Goal: Information Seeking & Learning: Learn about a topic

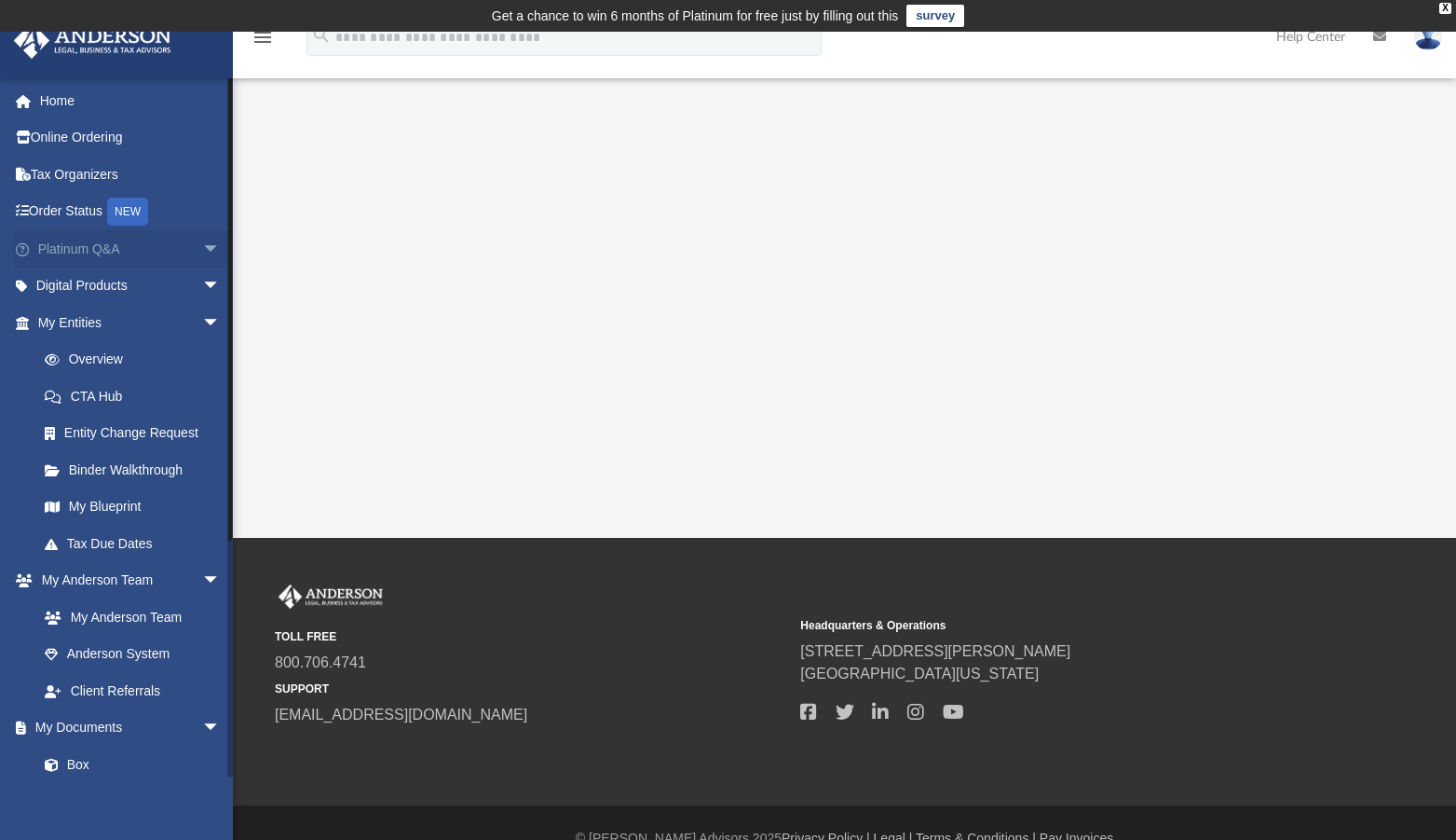
click at [202, 249] on span "arrow_drop_down" at bounding box center [221, 249] width 38 height 39
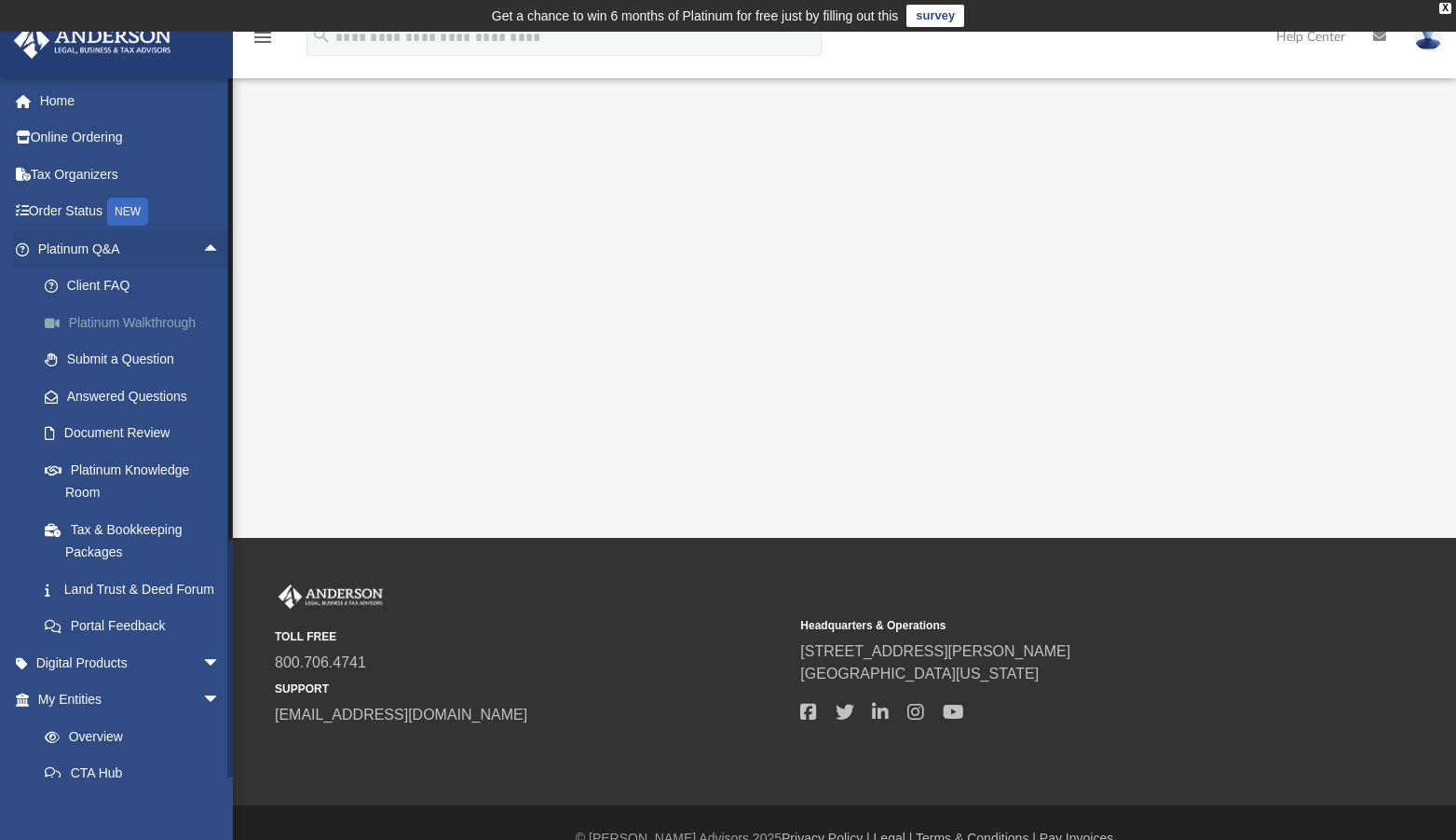
click at [144, 330] on link "Platinum Walkthrough" at bounding box center [137, 323] width 223 height 38
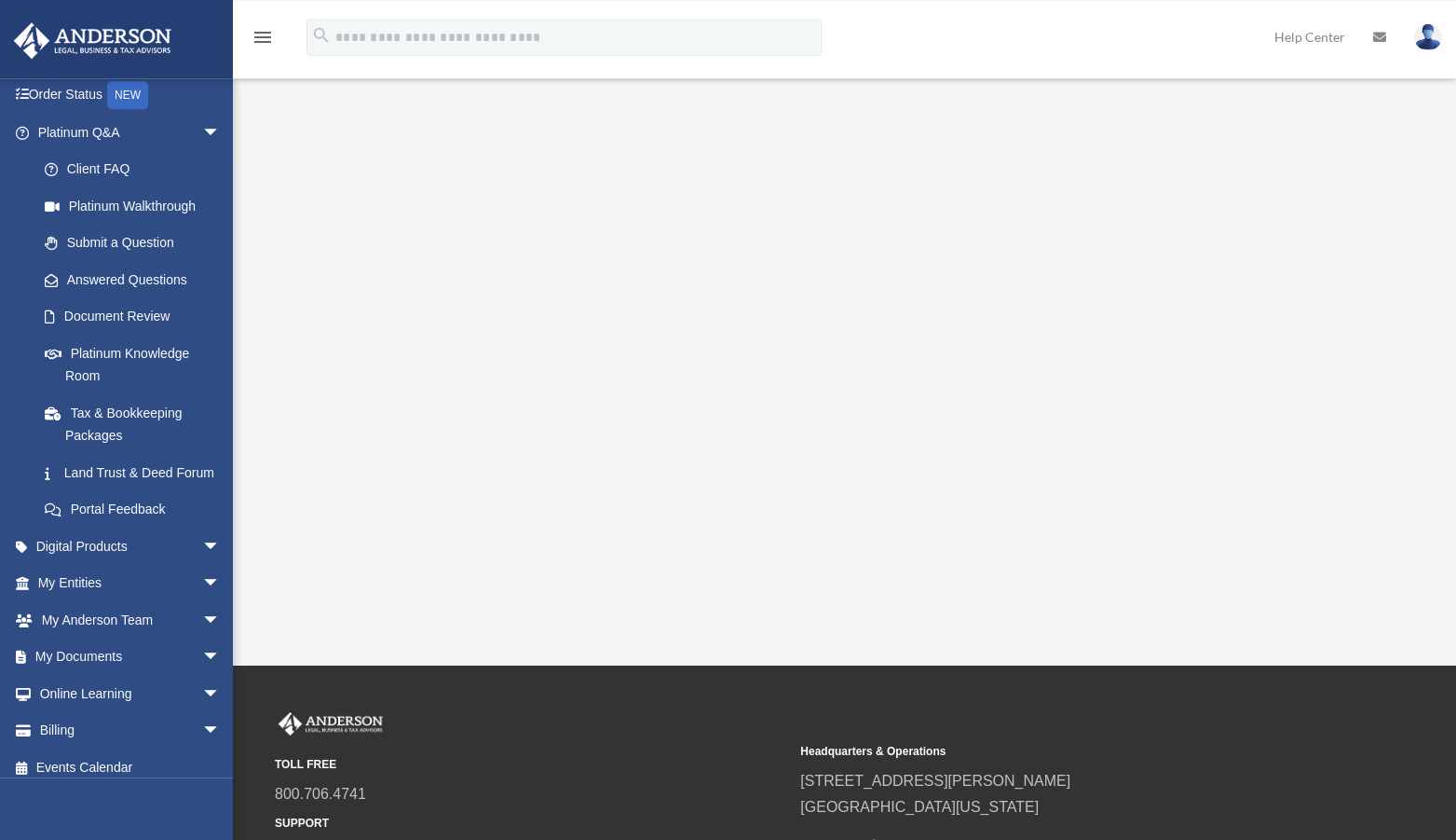
scroll to position [152, 0]
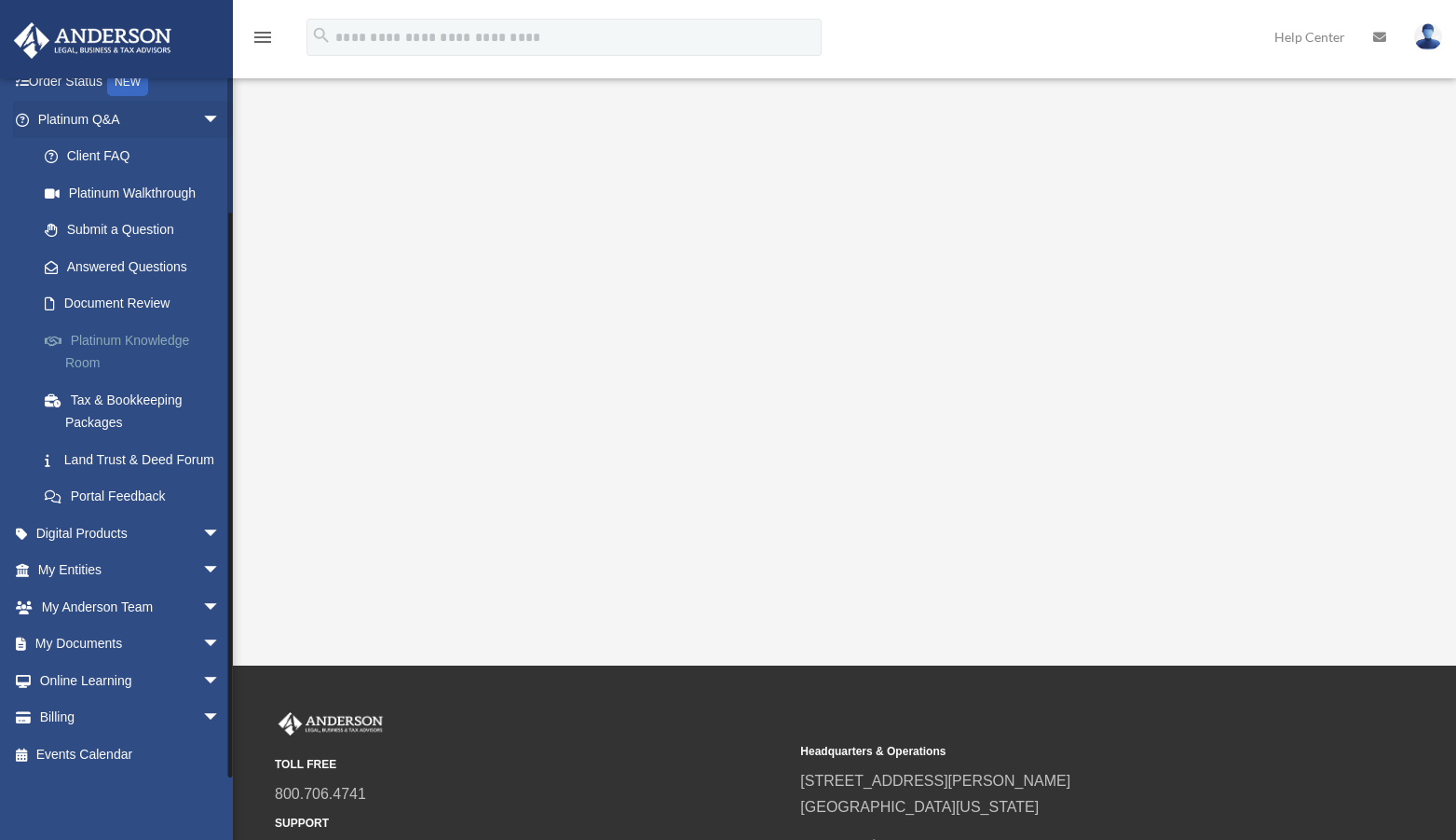
click at [102, 329] on link "Platinum Knowledge Room" at bounding box center [137, 350] width 223 height 59
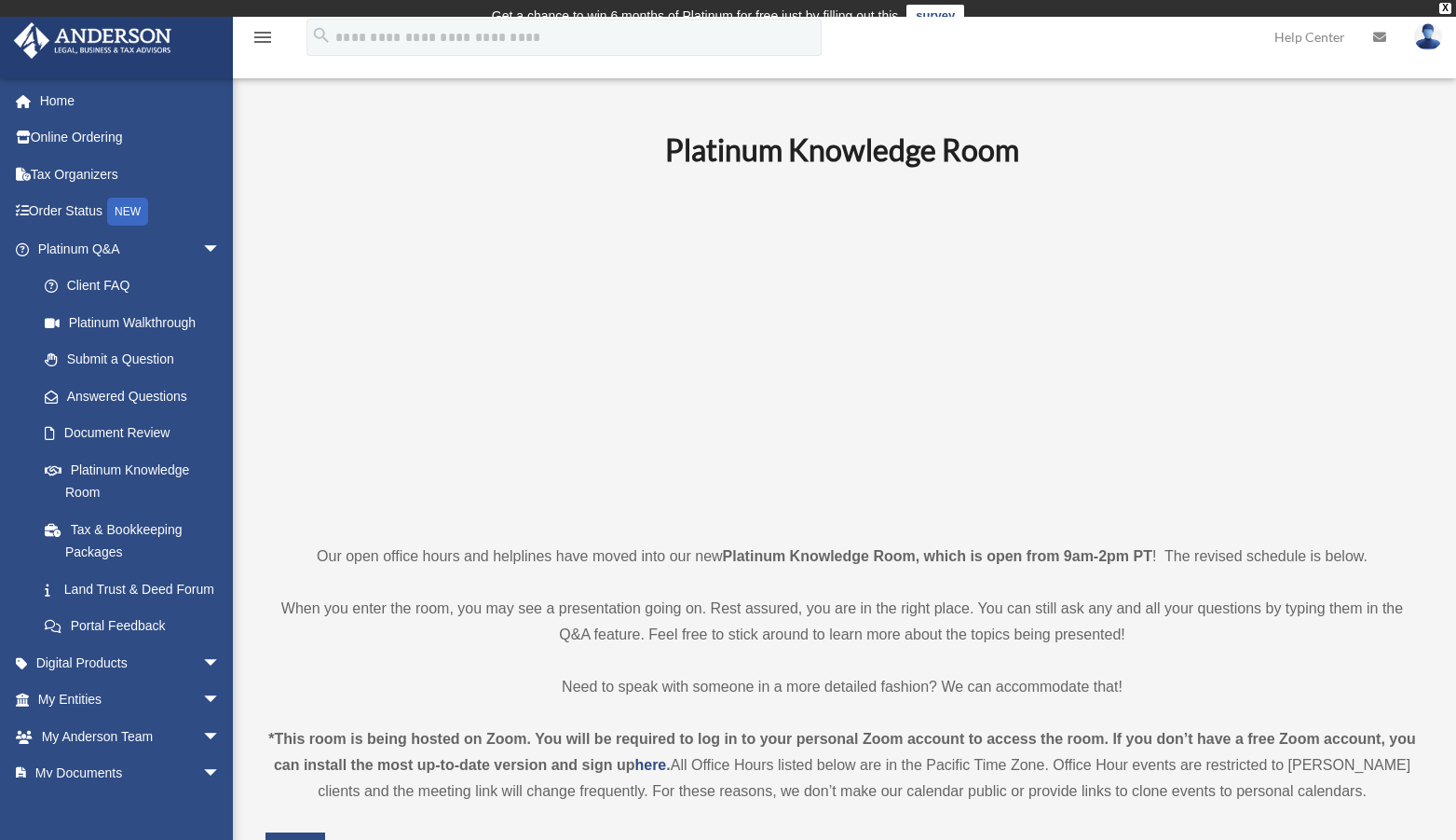
scroll to position [396, 0]
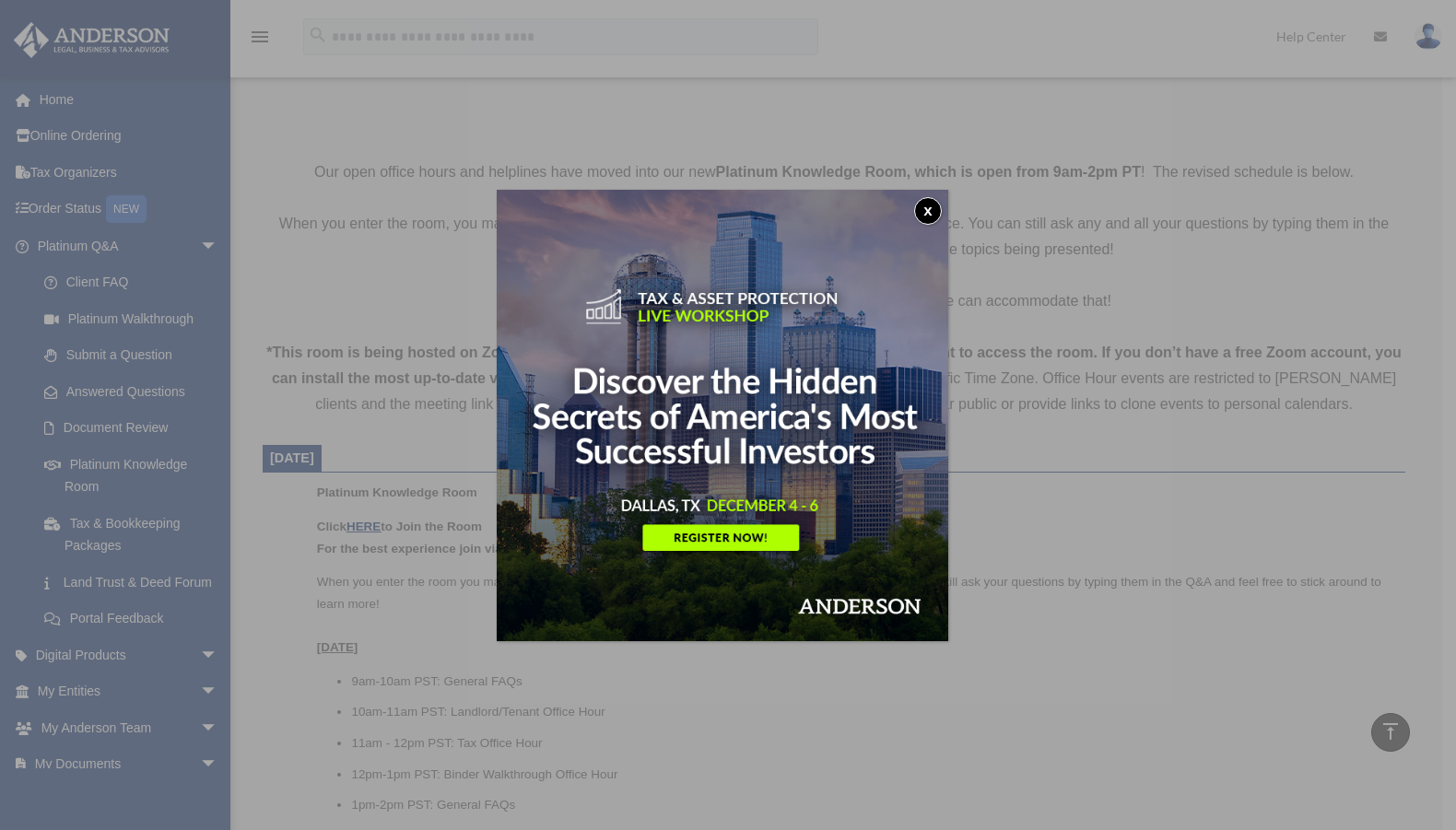
click at [936, 208] on button "x" at bounding box center [928, 211] width 28 height 28
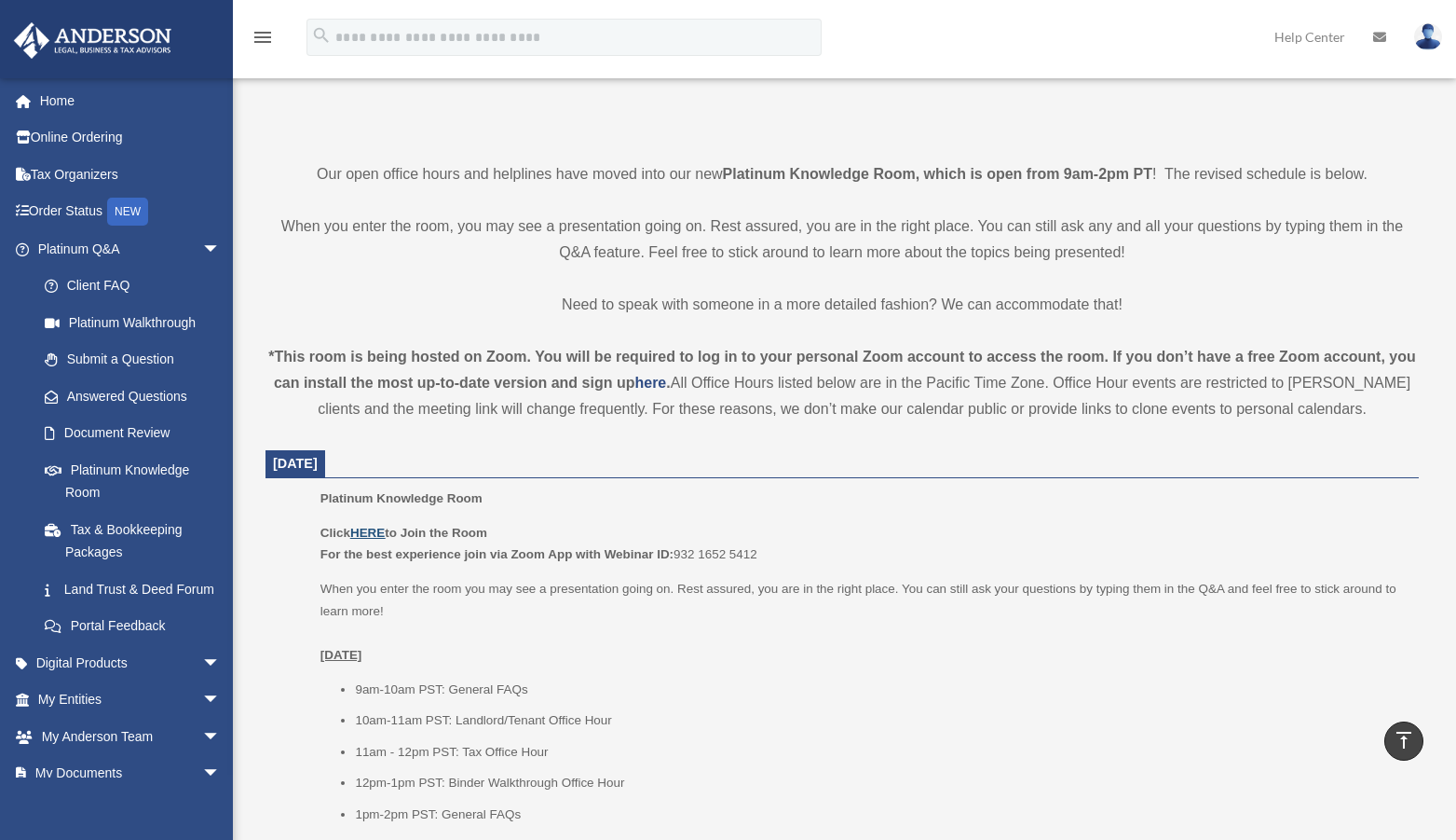
click at [366, 533] on u "HERE" at bounding box center [367, 532] width 35 height 14
